Goal: Check status: Check status

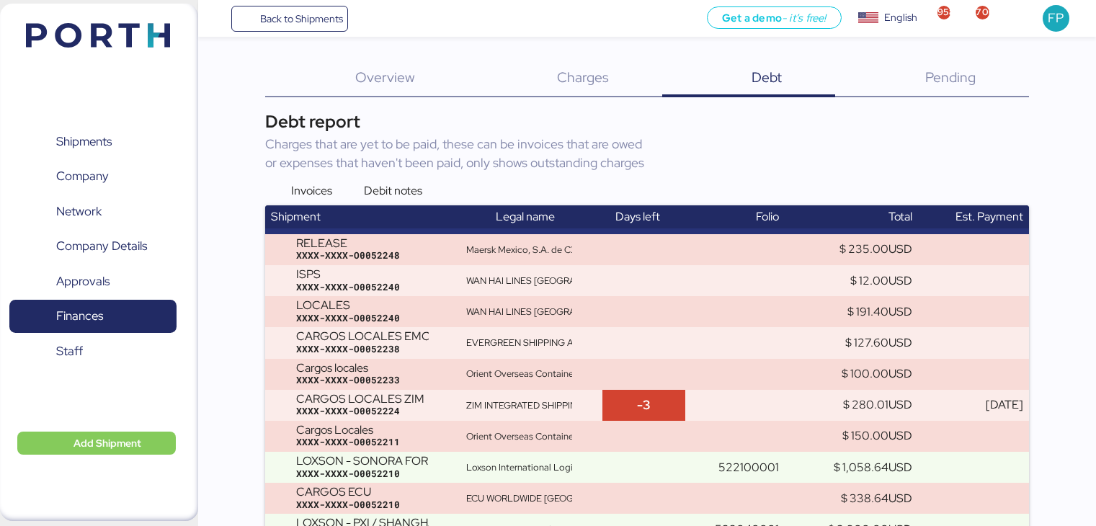
scroll to position [2693, 0]
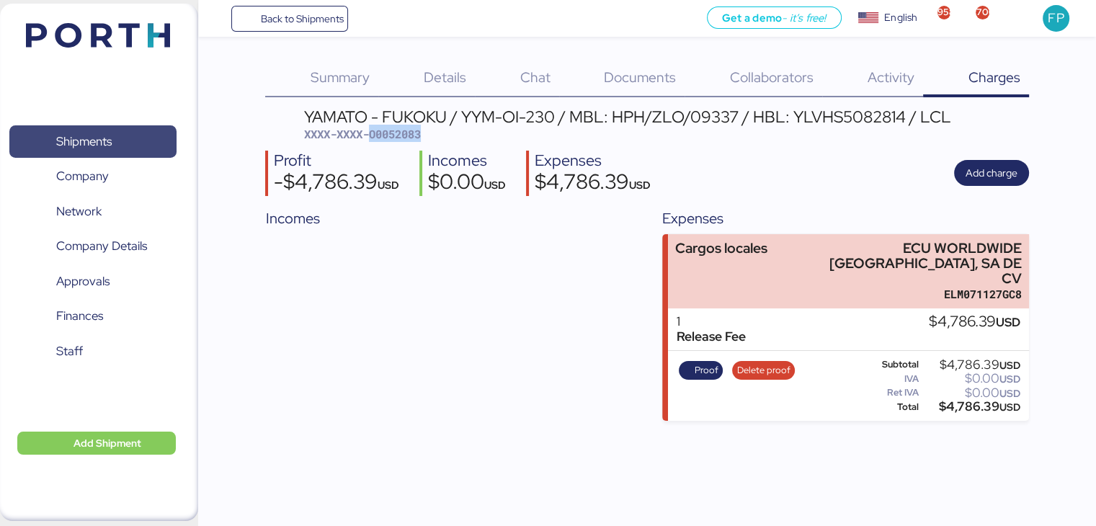
click at [121, 149] on span "Shipments" at bounding box center [92, 141] width 155 height 21
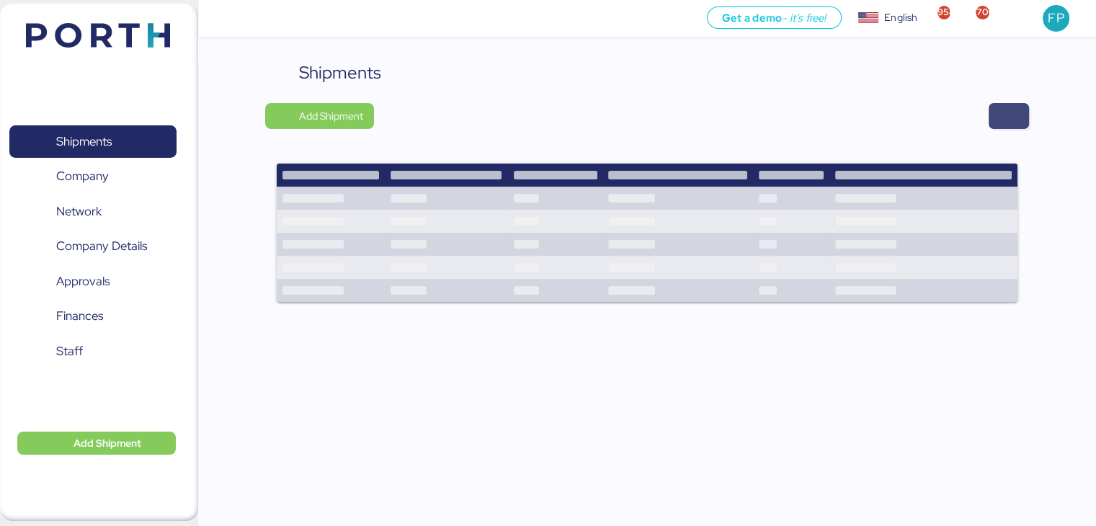
click at [996, 107] on span "button" at bounding box center [1009, 116] width 40 height 26
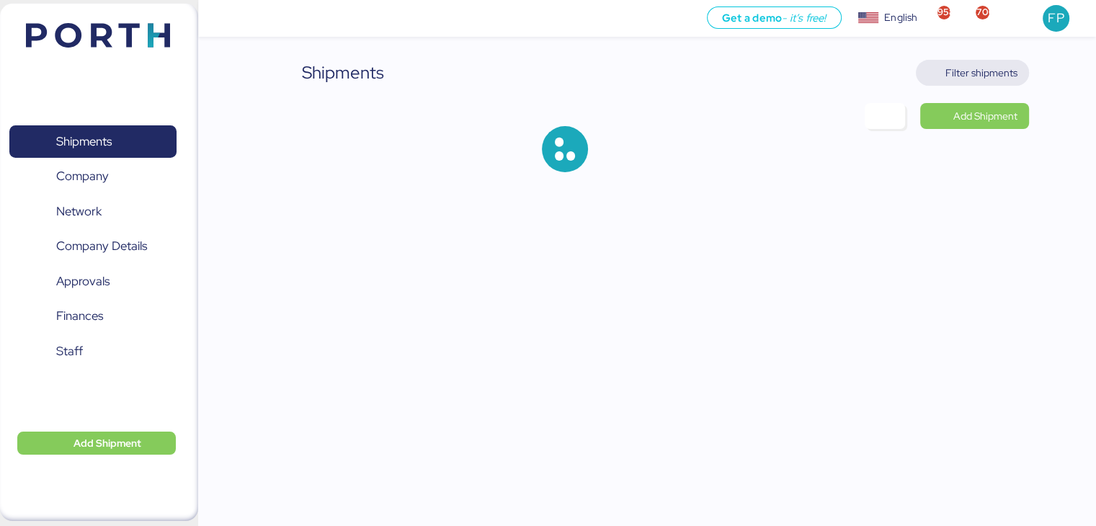
click at [971, 77] on span "Filter shipments" at bounding box center [982, 72] width 72 height 17
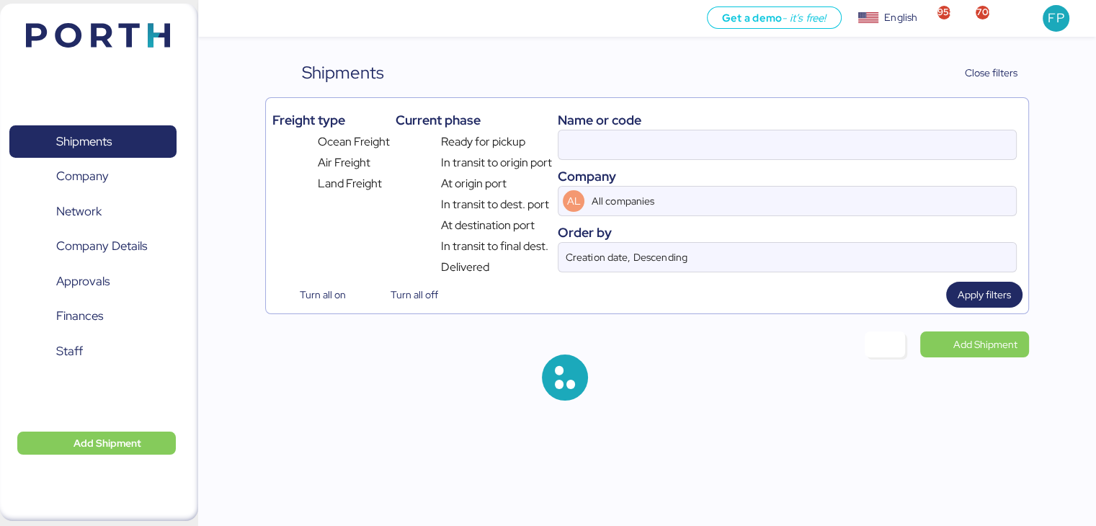
type input "O0052083"
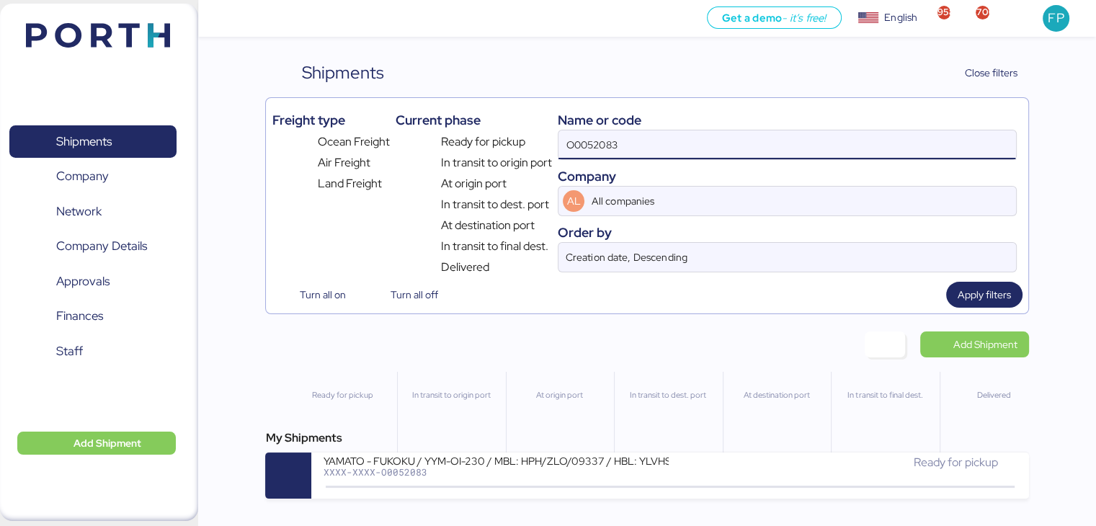
click at [589, 130] on input "O0052083" at bounding box center [787, 144] width 457 height 29
click at [588, 133] on input "O0052083" at bounding box center [787, 144] width 457 height 29
type input "52179"
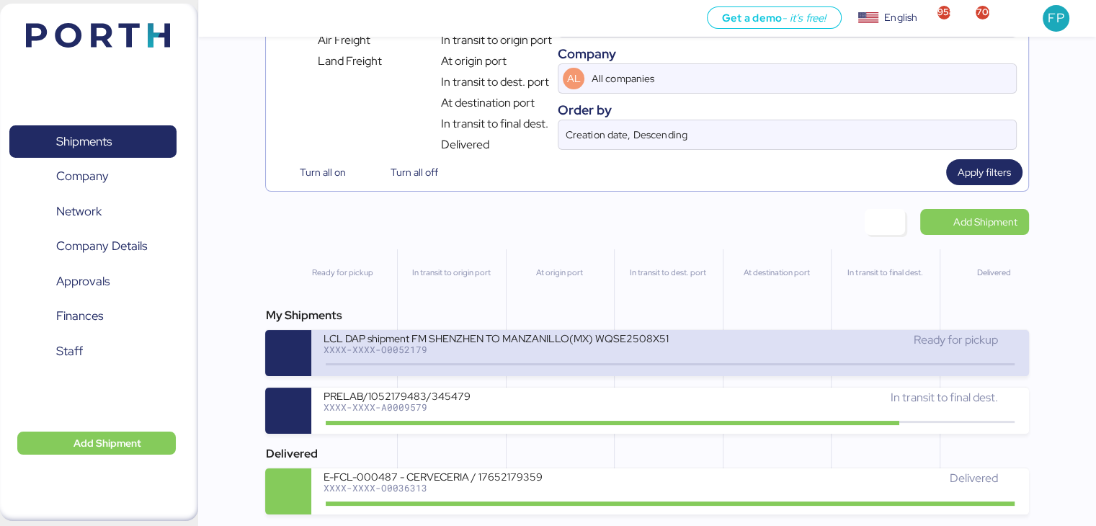
click at [507, 346] on div "XXXX-XXXX-O0052179" at bounding box center [496, 350] width 346 height 10
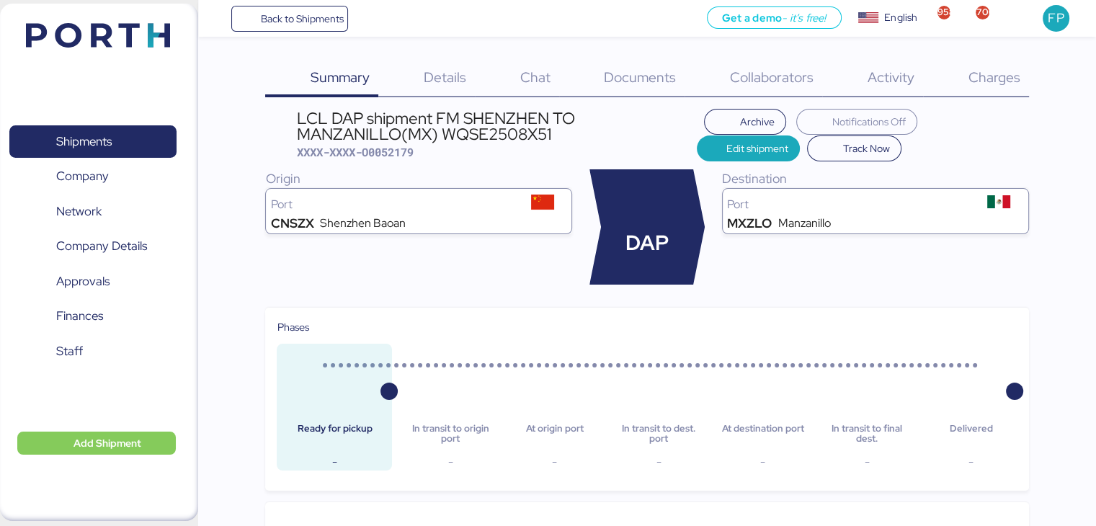
click at [977, 78] on span "Charges" at bounding box center [994, 77] width 52 height 19
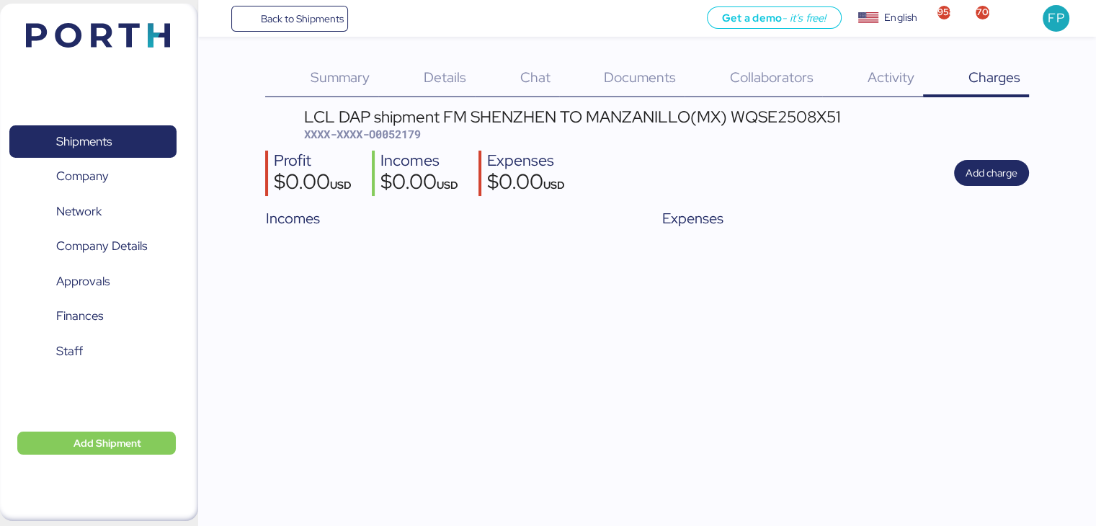
click at [629, 68] on span "Documents" at bounding box center [640, 77] width 72 height 19
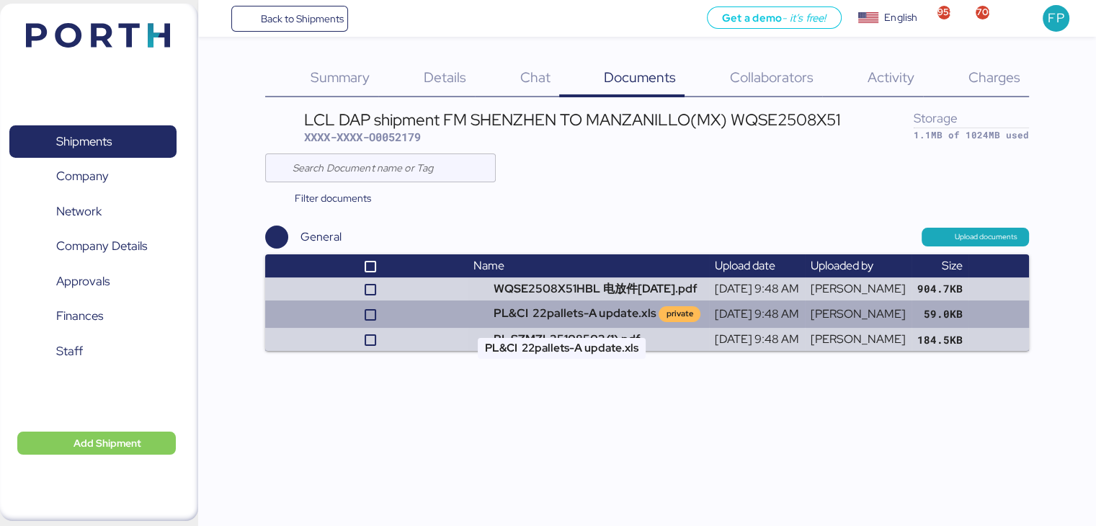
click at [468, 317] on td "PL&CI 22pallets-A update.xls private" at bounding box center [588, 314] width 241 height 27
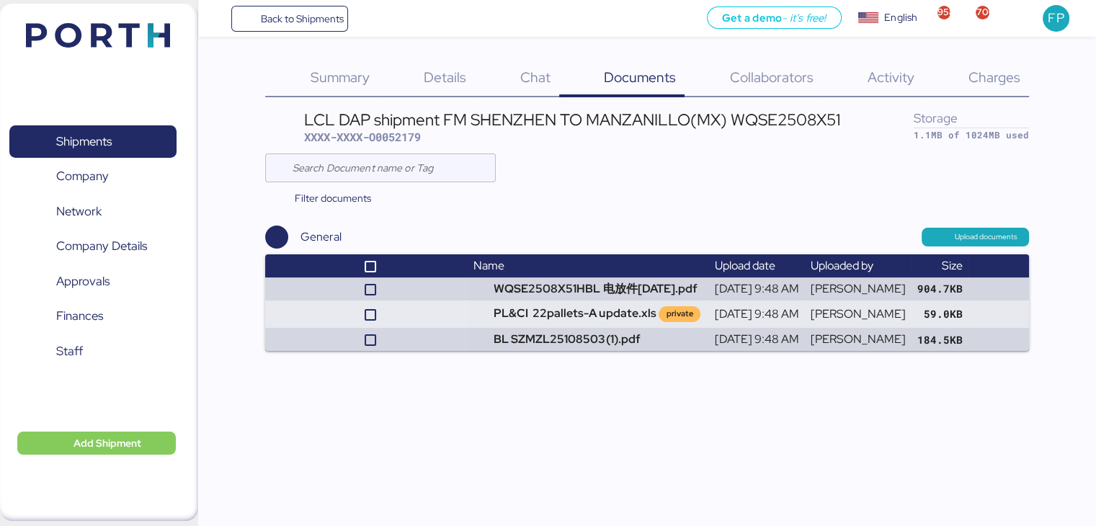
click at [403, 141] on span "XXXX-XXXX-O0052179" at bounding box center [362, 137] width 117 height 14
copy span "O0052179"
click at [127, 152] on span "Shipments" at bounding box center [92, 141] width 155 height 21
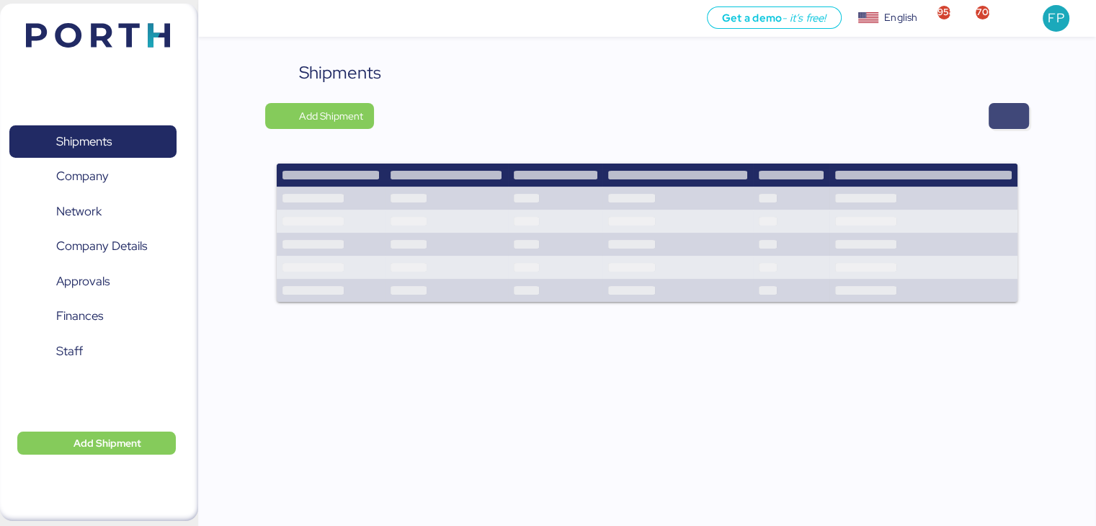
click at [1014, 118] on span "button" at bounding box center [1009, 116] width 17 height 20
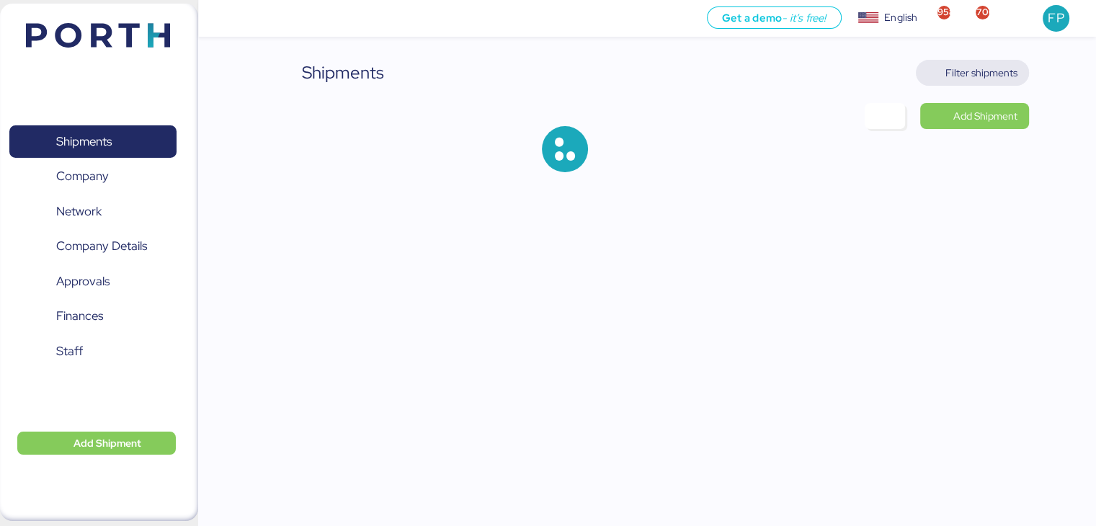
click at [981, 76] on span "Filter shipments" at bounding box center [982, 72] width 72 height 17
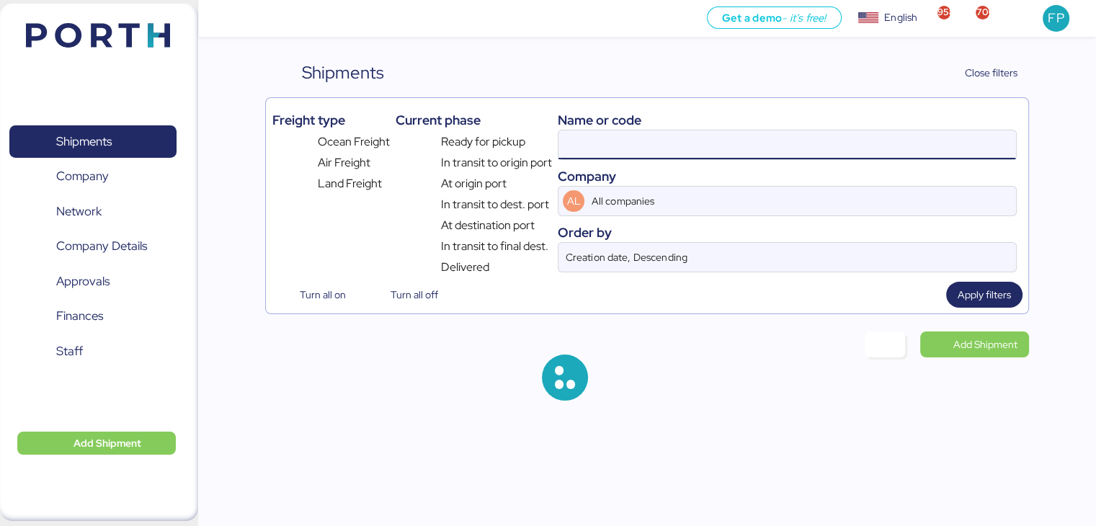
click at [591, 142] on input at bounding box center [787, 144] width 457 height 29
type input "52179"
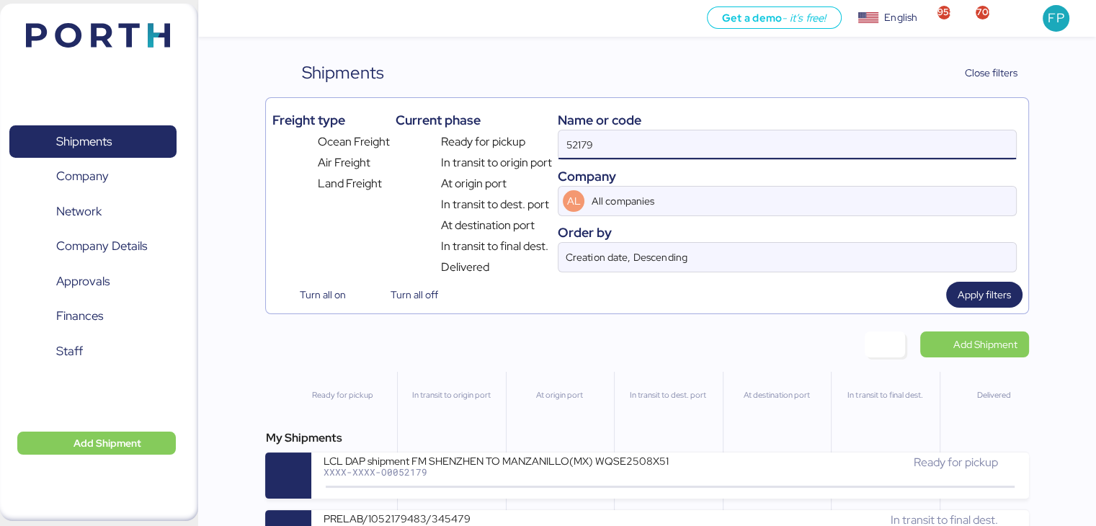
click at [562, 145] on input "52179" at bounding box center [787, 144] width 457 height 29
type input "52180"
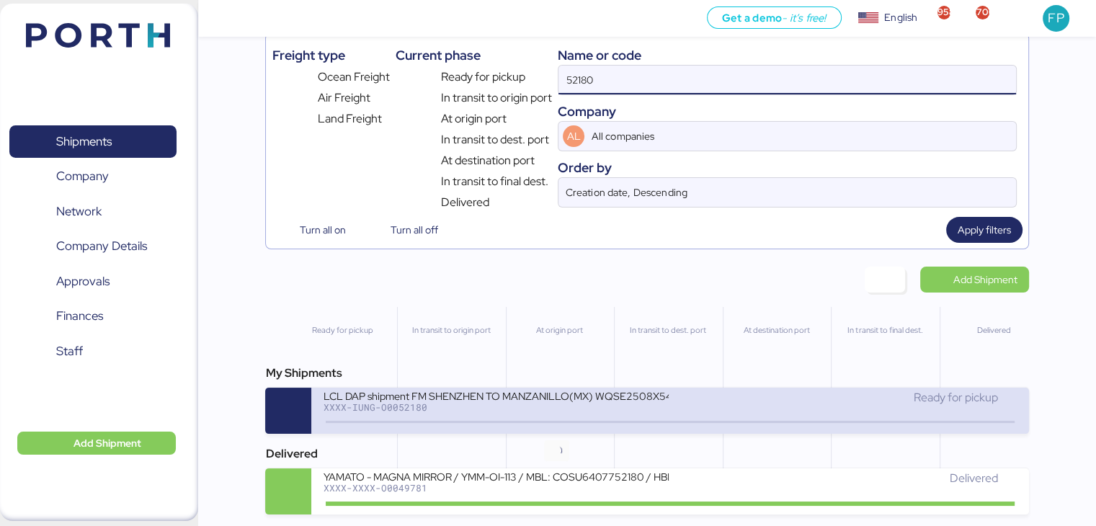
click at [528, 419] on icon at bounding box center [556, 423] width 69 height 16
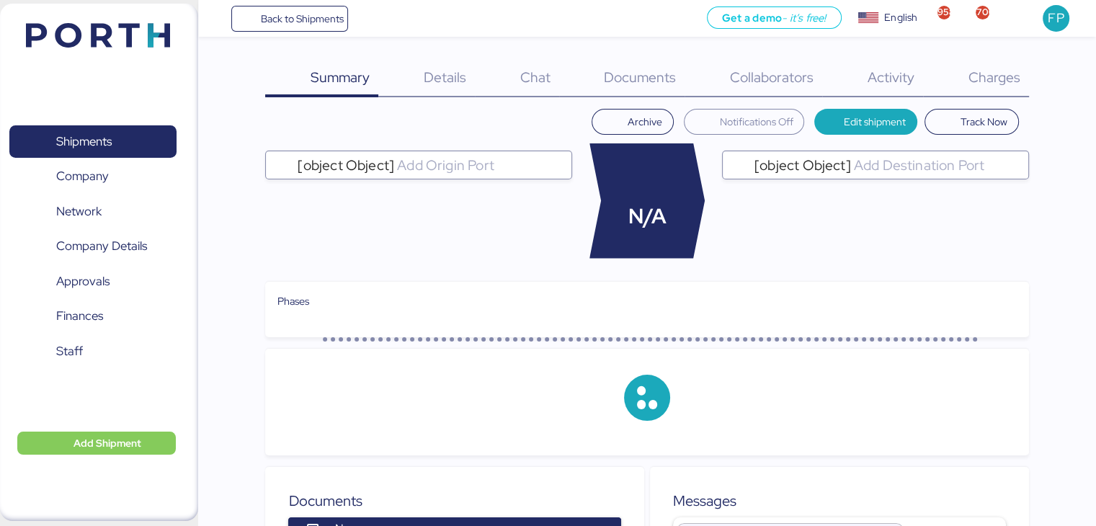
click at [1003, 93] on div "Charges 0" at bounding box center [976, 78] width 106 height 37
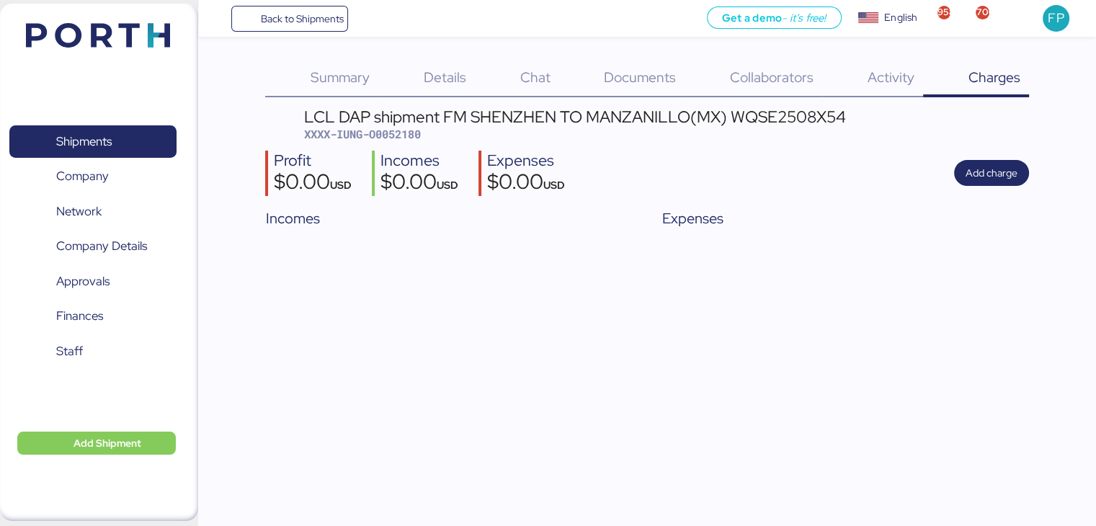
click at [628, 66] on div "Documents 0" at bounding box center [622, 78] width 126 height 37
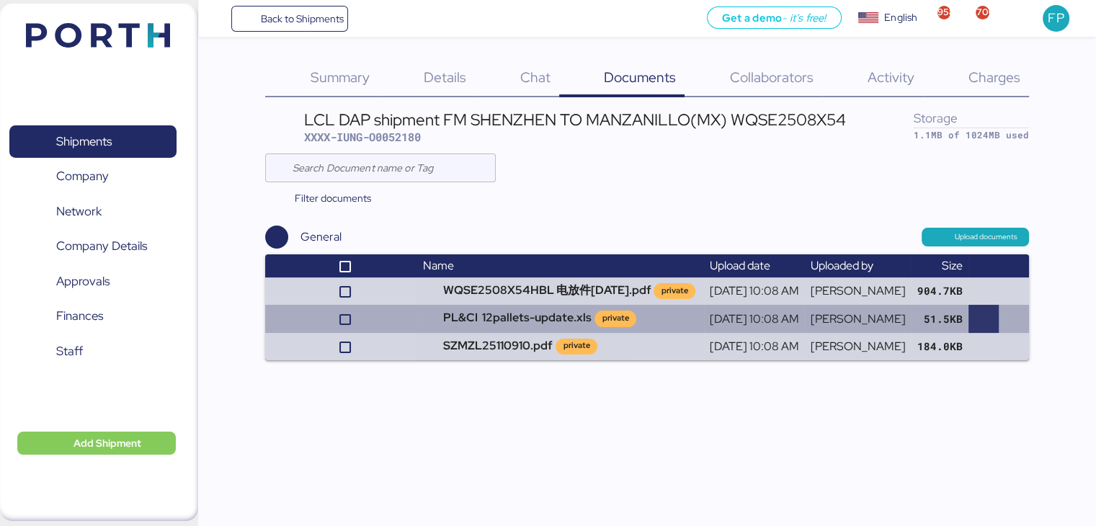
click at [974, 321] on span "button" at bounding box center [984, 319] width 25 height 22
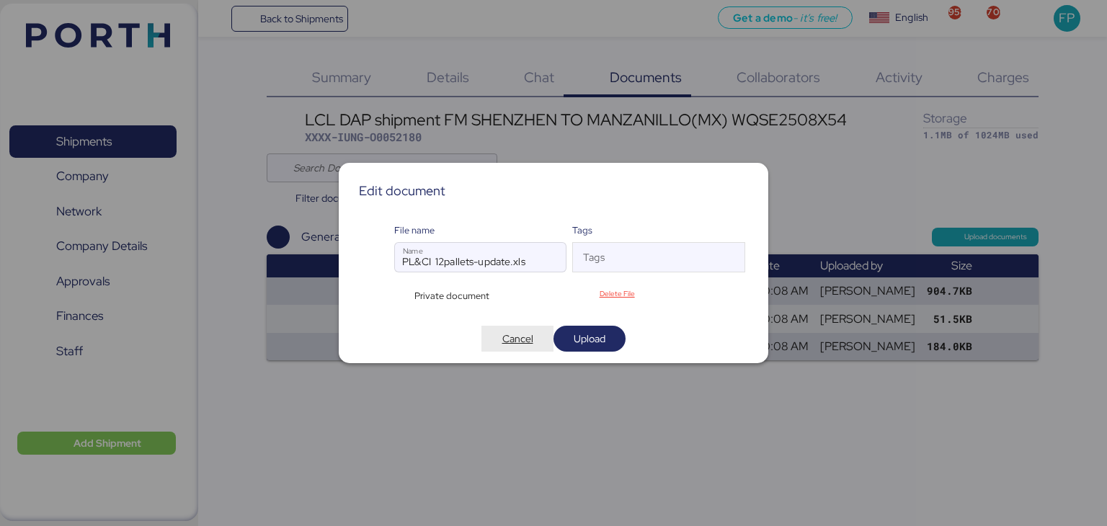
click at [515, 341] on span "Cancel" at bounding box center [517, 338] width 31 height 17
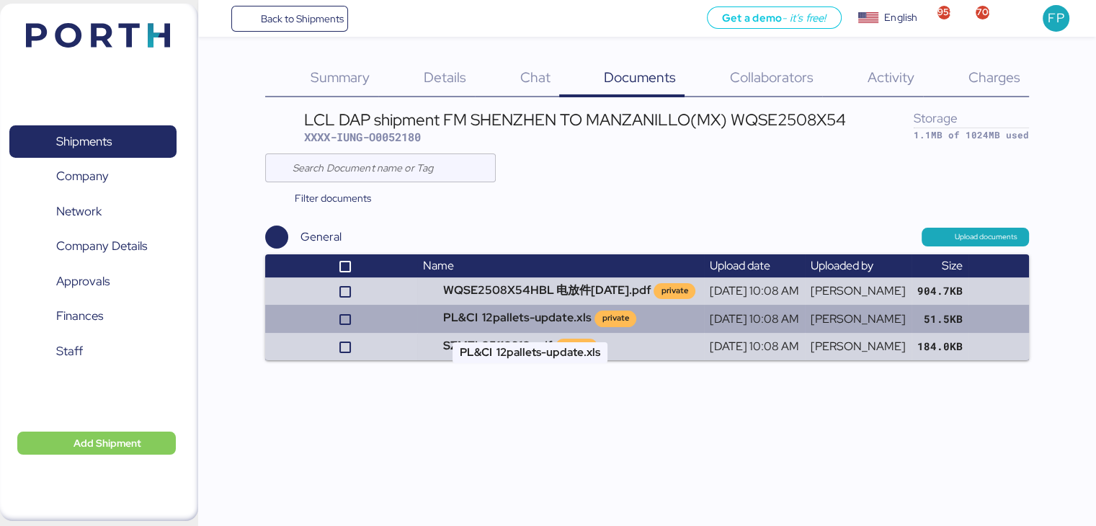
click at [417, 315] on td "PL&CI 12pallets-update.xls private" at bounding box center [560, 318] width 286 height 27
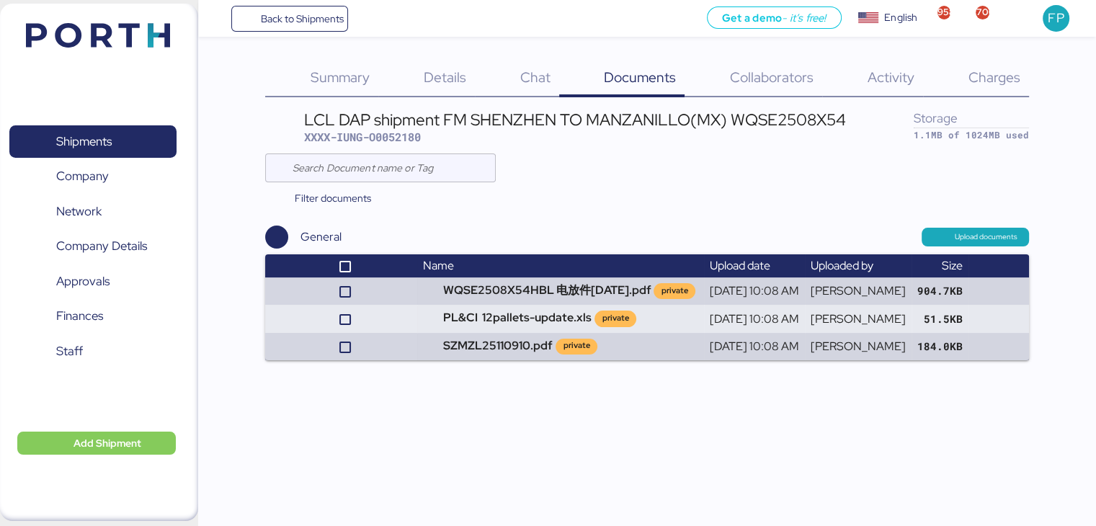
click at [401, 140] on span "XXXX-IUNG-O0052180" at bounding box center [362, 137] width 117 height 14
copy span "O0052180"
